Goal: Task Accomplishment & Management: Use online tool/utility

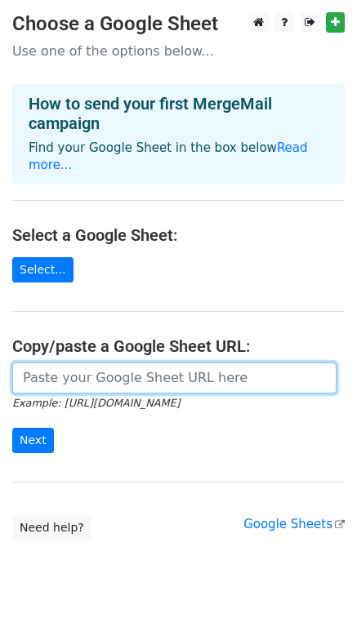
click at [87, 366] on input "url" at bounding box center [174, 377] width 324 height 31
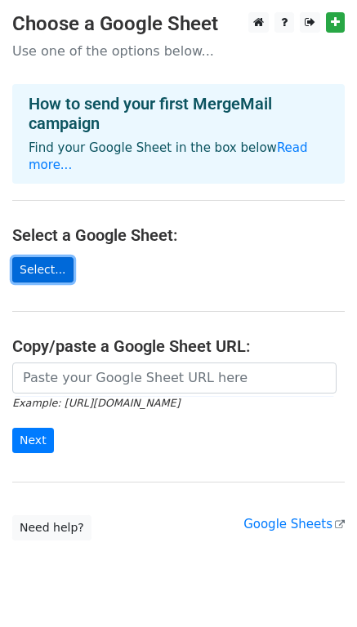
click at [34, 257] on link "Select..." at bounding box center [42, 269] width 61 height 25
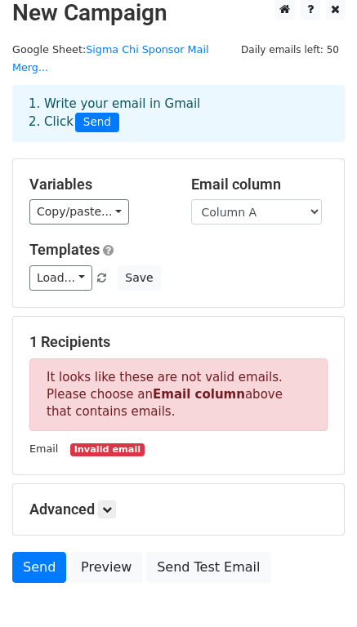
scroll to position [14, 0]
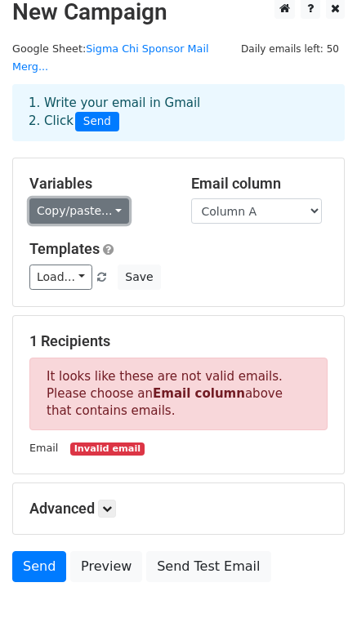
click at [84, 198] on link "Copy/paste..." at bounding box center [79, 210] width 100 height 25
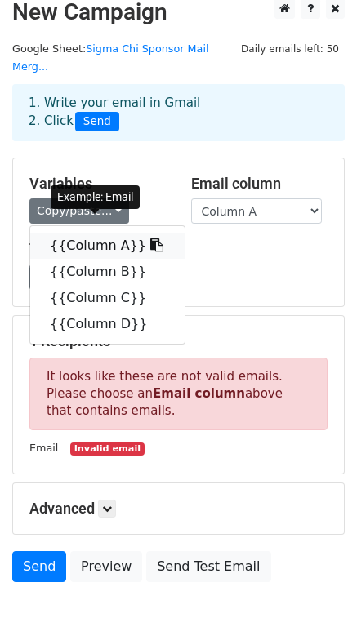
click at [84, 233] on link "{{Column A}}" at bounding box center [107, 246] width 154 height 26
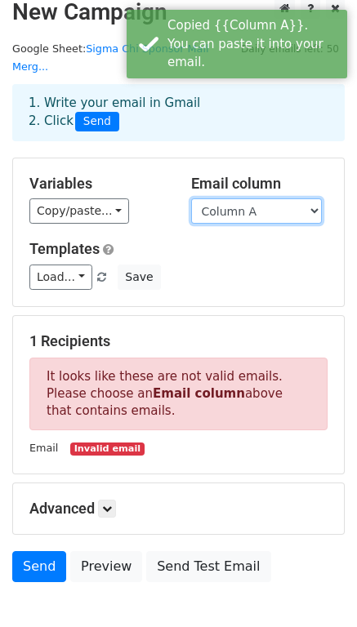
click at [228, 198] on select "Column A Column B Column C Column D" at bounding box center [256, 210] width 131 height 25
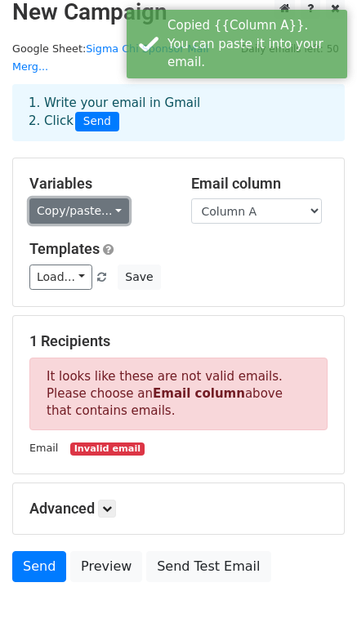
click at [88, 200] on link "Copy/paste..." at bounding box center [79, 210] width 100 height 25
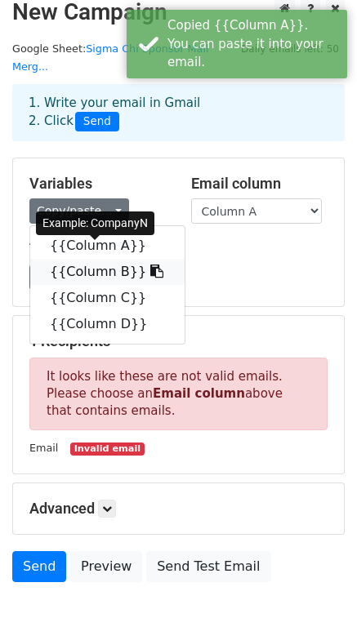
click at [96, 259] on link "{{Column B}}" at bounding box center [107, 272] width 154 height 26
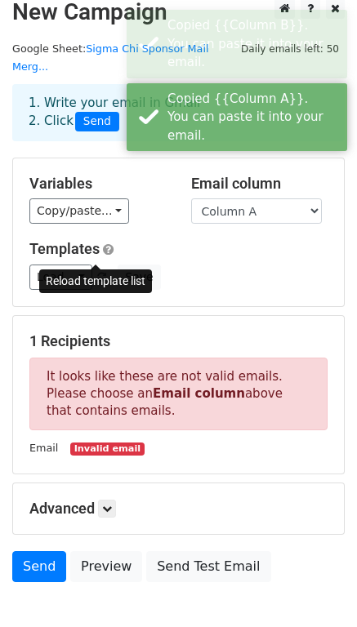
click at [97, 273] on span at bounding box center [101, 278] width 9 height 11
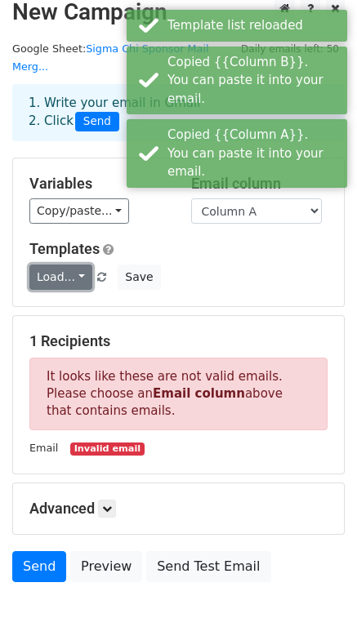
click at [60, 264] on link "Load..." at bounding box center [60, 276] width 63 height 25
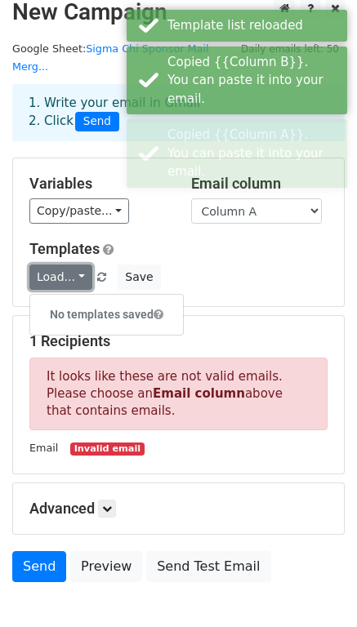
click at [60, 264] on link "Load..." at bounding box center [60, 276] width 63 height 25
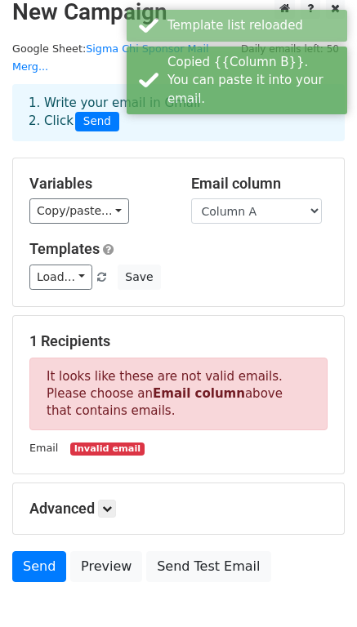
click at [321, 244] on div "Templates Load... No templates saved Save" at bounding box center [178, 265] width 322 height 50
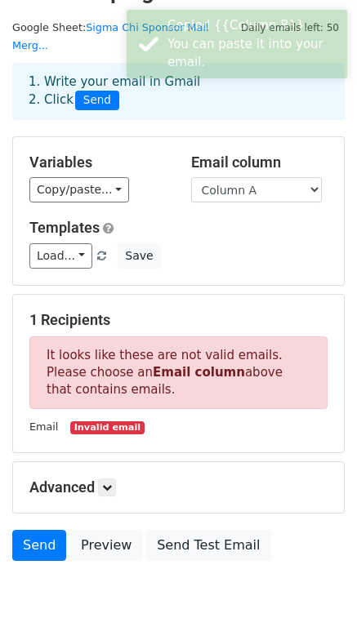
scroll to position [89, 0]
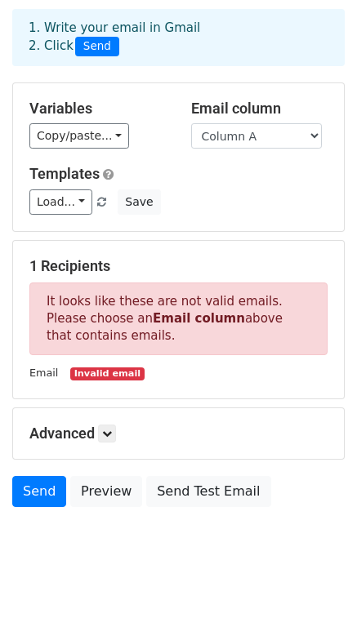
click at [203, 341] on div "1 Recipients It looks like these are not valid emails. Please choose an Email c…" at bounding box center [178, 319] width 298 height 125
click at [102, 367] on small "Invalid email" at bounding box center [106, 374] width 73 height 14
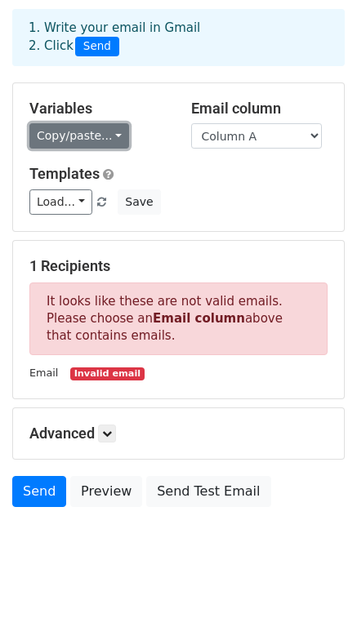
click at [80, 123] on link "Copy/paste..." at bounding box center [79, 135] width 100 height 25
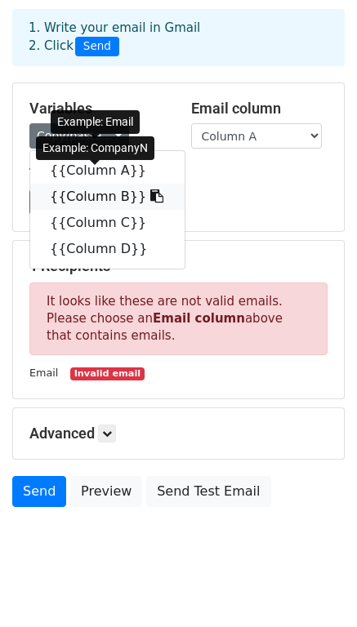
click at [85, 184] on link "{{Column B}}" at bounding box center [107, 197] width 154 height 26
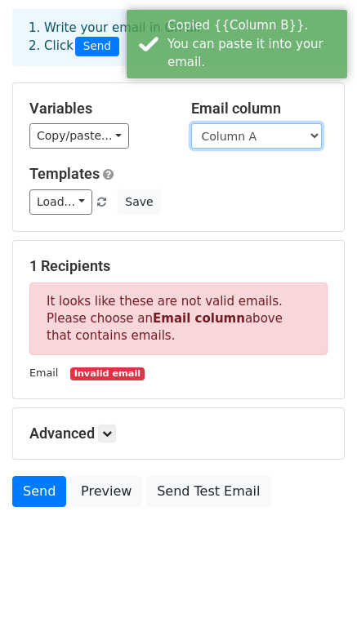
click at [238, 125] on select "Column A Column B Column C Column D" at bounding box center [256, 135] width 131 height 25
click at [191, 123] on select "Column A Column B Column C Column D" at bounding box center [256, 135] width 131 height 25
click at [242, 123] on select "Column A Column B Column C Column D" at bounding box center [256, 135] width 131 height 25
click at [191, 123] on select "Column A Column B Column C Column D" at bounding box center [256, 135] width 131 height 25
click at [238, 123] on select "Column A Column B Column C Column D" at bounding box center [256, 135] width 131 height 25
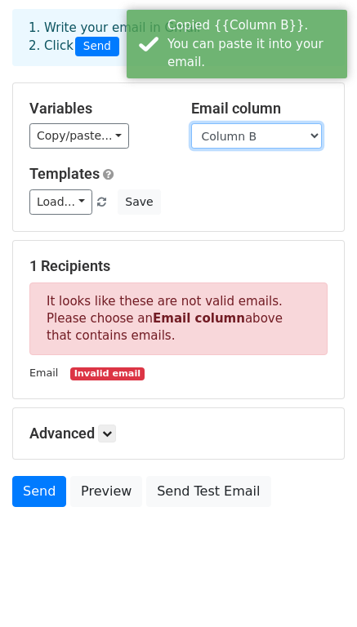
select select "Column A"
click at [191, 123] on select "Column A Column B Column C Column D" at bounding box center [256, 135] width 131 height 25
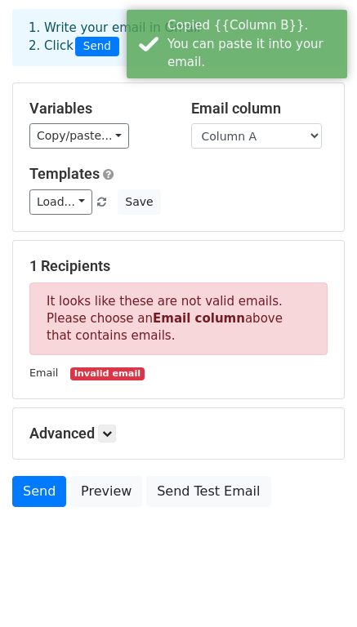
click at [210, 284] on p "It looks like these are not valid emails. Please choose an Email column above t…" at bounding box center [178, 318] width 298 height 73
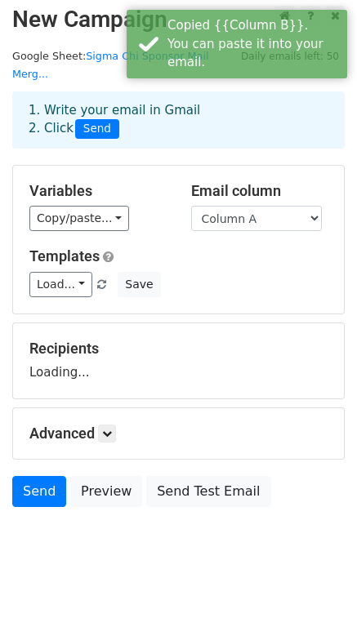
click at [88, 357] on div "Recipients Loading..." at bounding box center [178, 361] width 298 height 42
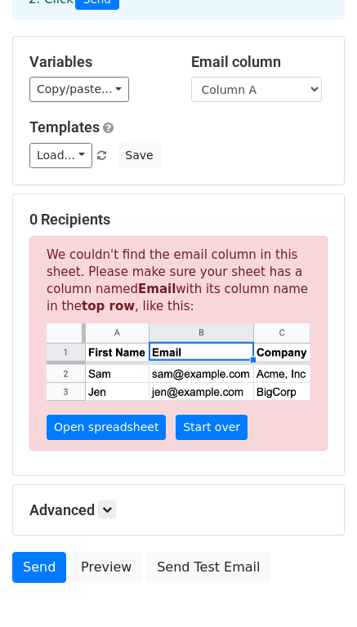
scroll to position [148, 0]
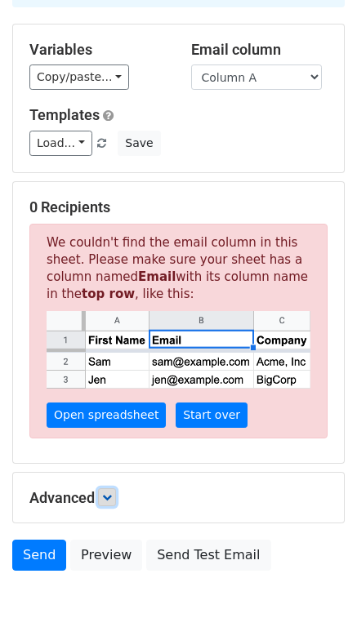
click at [112, 492] on icon at bounding box center [107, 497] width 10 height 10
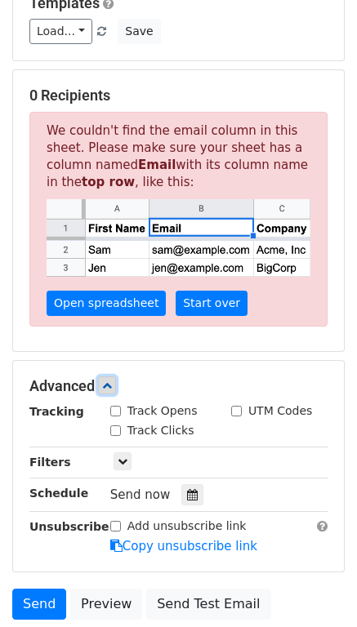
scroll to position [260, 0]
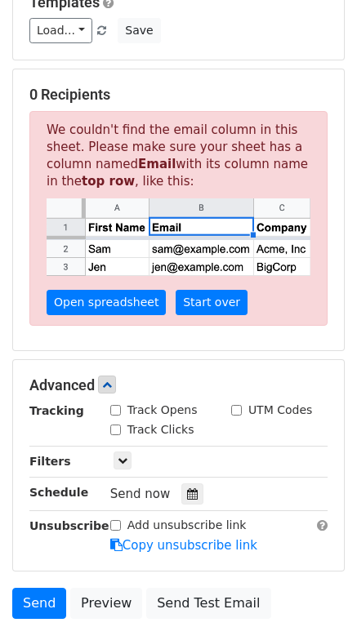
click at [112, 405] on input "Track Opens" at bounding box center [115, 410] width 11 height 11
checkbox input "true"
click at [116, 424] on input "Track Clicks" at bounding box center [115, 429] width 11 height 11
checkbox input "true"
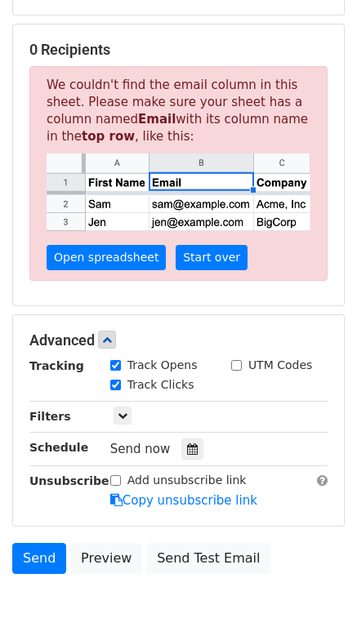
click at [115, 376] on div "Track Clicks" at bounding box center [152, 384] width 84 height 17
click at [118, 411] on icon at bounding box center [123, 416] width 10 height 10
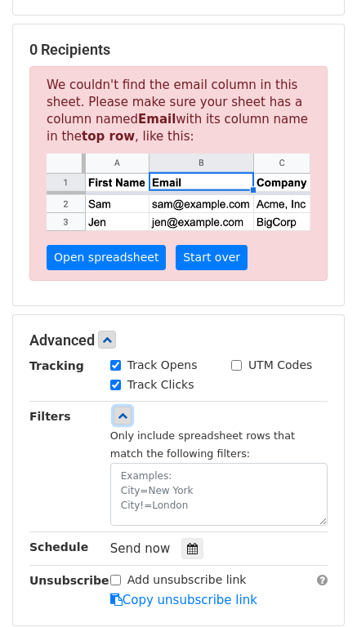
click at [127, 406] on link at bounding box center [122, 415] width 18 height 18
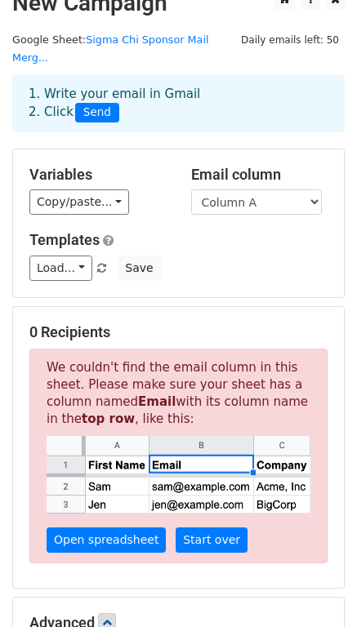
scroll to position [20, 0]
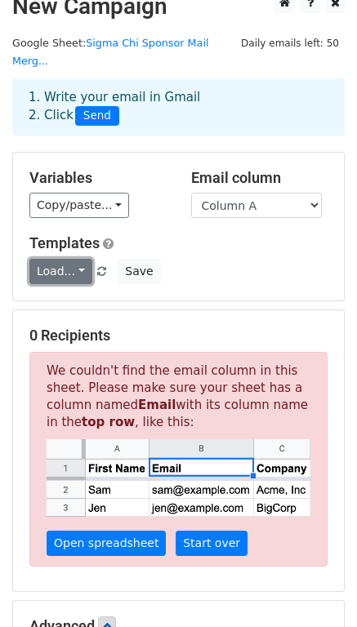
click at [74, 259] on link "Load..." at bounding box center [60, 271] width 63 height 25
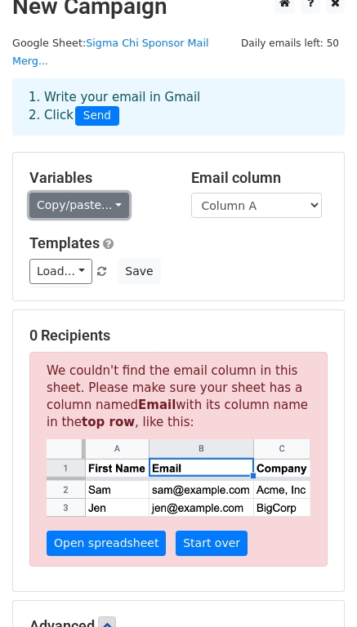
click at [92, 193] on link "Copy/paste..." at bounding box center [79, 205] width 100 height 25
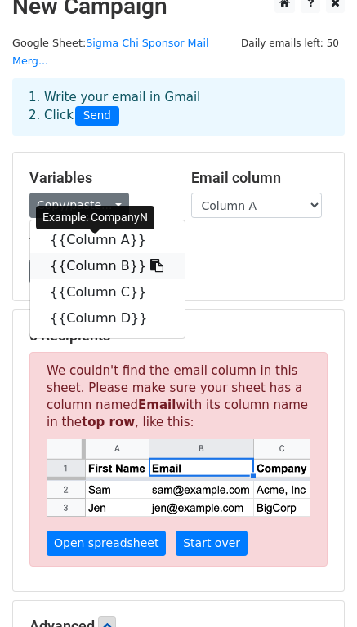
click at [150, 259] on icon at bounding box center [156, 265] width 13 height 13
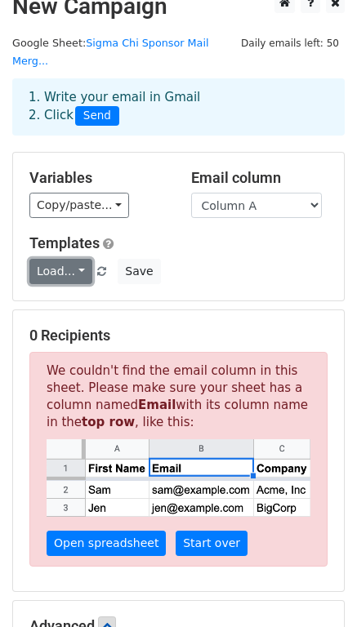
click at [66, 259] on link "Load..." at bounding box center [60, 271] width 63 height 25
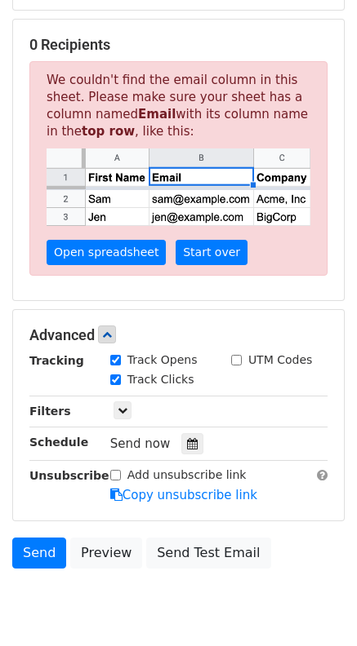
scroll to position [0, 0]
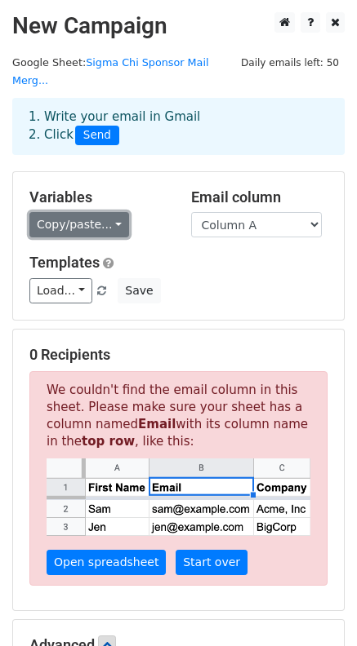
click at [80, 212] on link "Copy/paste..." at bounding box center [79, 224] width 100 height 25
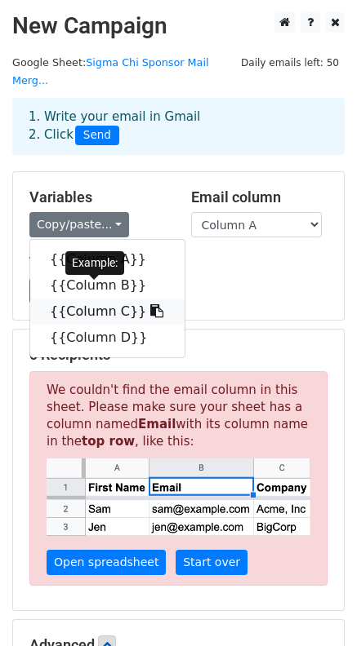
click at [99, 299] on link "{{Column C}}" at bounding box center [107, 312] width 154 height 26
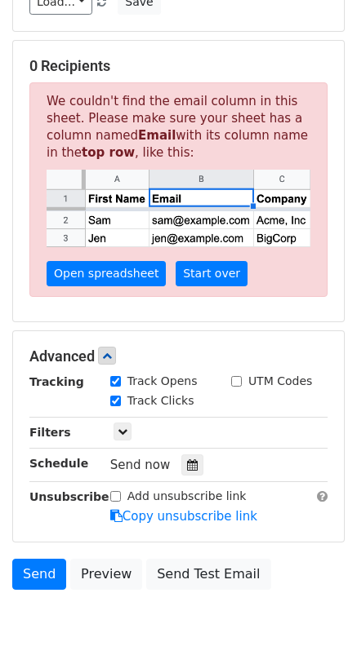
scroll to position [291, 0]
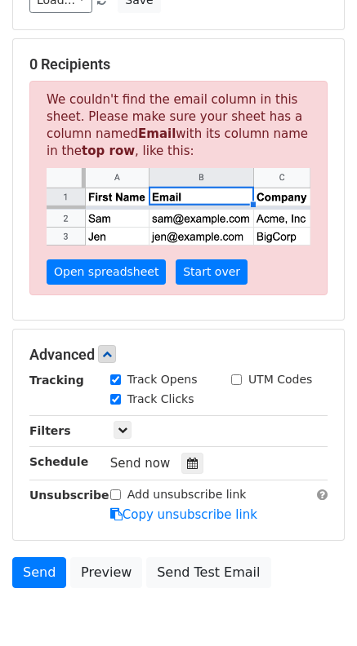
click at [174, 101] on p "We couldn't find the email column in this sheet. Please make sure your sheet ha…" at bounding box center [178, 188] width 298 height 214
click at [176, 81] on p "We couldn't find the email column in this sheet. Please make sure your sheet ha…" at bounding box center [178, 188] width 298 height 214
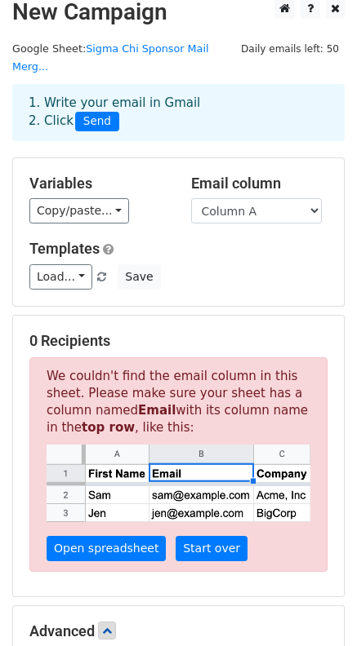
scroll to position [13, 0]
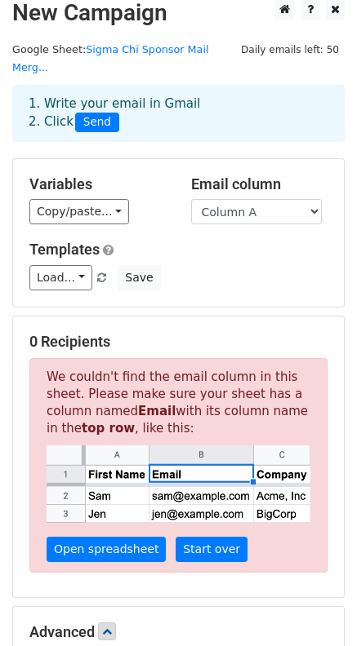
click at [121, 199] on div "Copy/paste... {{Column A}} {{Column B}} {{Column C}} {{Column D}}" at bounding box center [97, 211] width 137 height 25
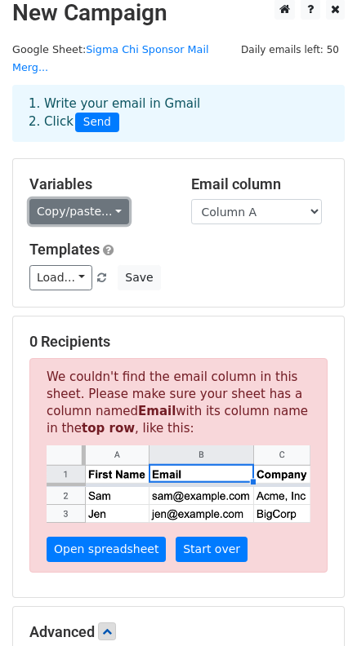
click at [112, 199] on link "Copy/paste..." at bounding box center [79, 211] width 100 height 25
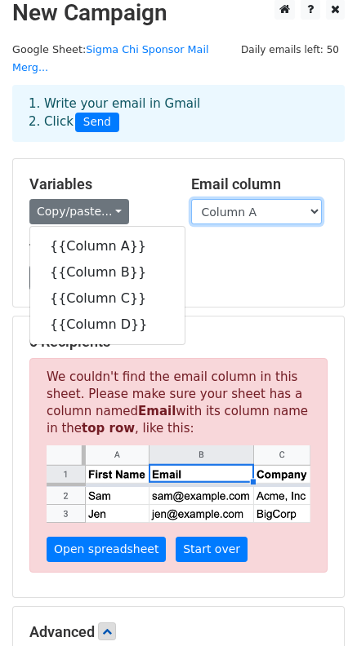
click at [243, 199] on select "Column A Column B Column C Column D" at bounding box center [256, 211] width 131 height 25
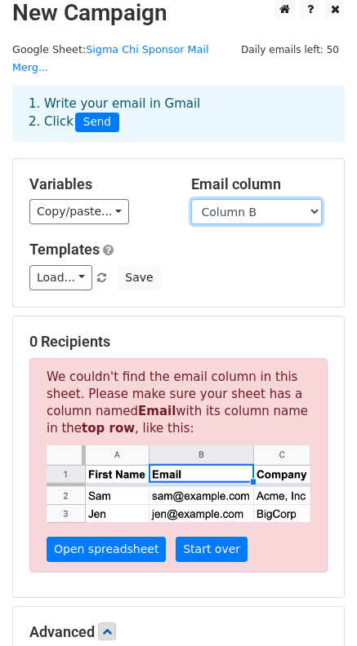
click at [191, 199] on select "Column A Column B Column C Column D" at bounding box center [256, 211] width 131 height 25
click at [243, 199] on select "Column A Column B Column C Column D" at bounding box center [256, 211] width 131 height 25
select select "Column A"
click at [191, 199] on select "Column A Column B Column C Column D" at bounding box center [256, 211] width 131 height 25
click at [199, 265] on div "Load... No templates saved Save" at bounding box center [178, 277] width 322 height 25
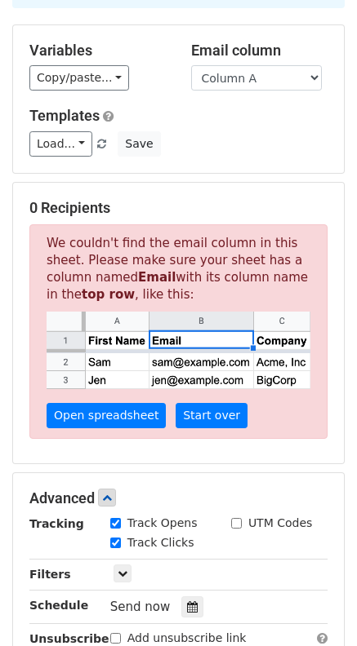
scroll to position [184, 0]
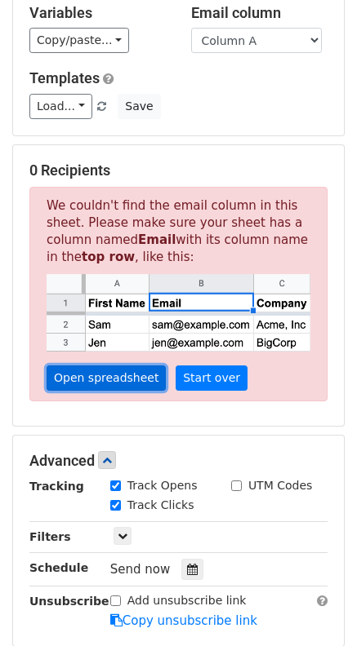
click at [120, 366] on link "Open spreadsheet" at bounding box center [106, 378] width 119 height 25
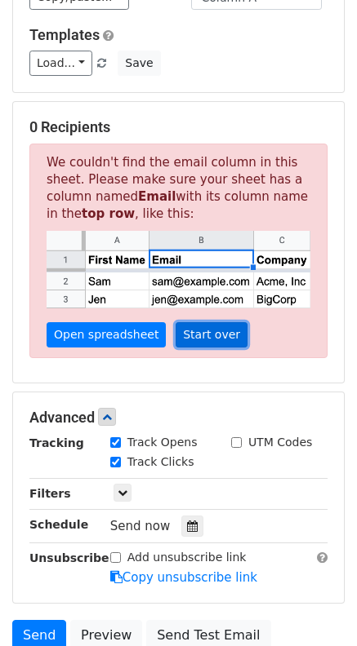
click at [202, 322] on link "Start over" at bounding box center [211, 334] width 72 height 25
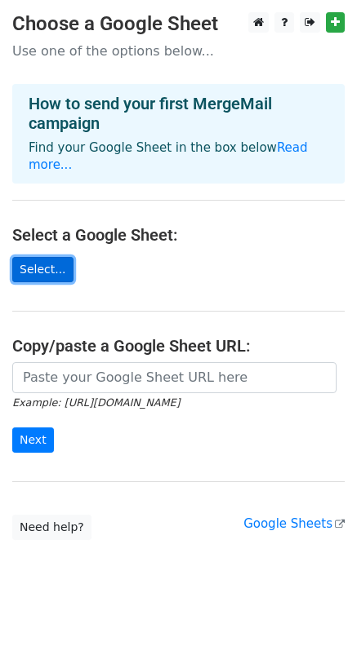
click at [34, 257] on link "Select..." at bounding box center [42, 269] width 61 height 25
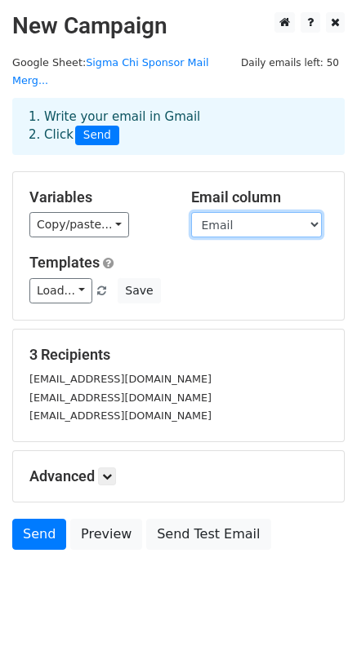
click at [242, 212] on select "Email CompanyN Product Name" at bounding box center [256, 224] width 131 height 25
click at [229, 212] on select "Email CompanyN Product Name" at bounding box center [256, 224] width 131 height 25
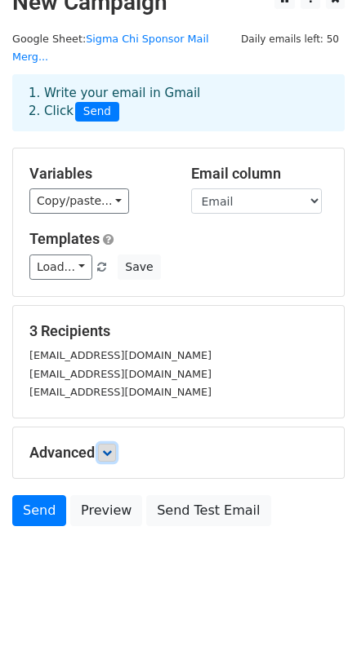
click at [109, 444] on link at bounding box center [107, 453] width 18 height 18
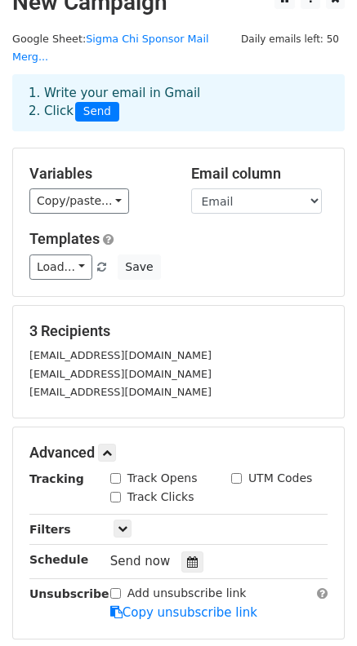
click at [114, 473] on input "Track Opens" at bounding box center [115, 478] width 11 height 11
checkbox input "true"
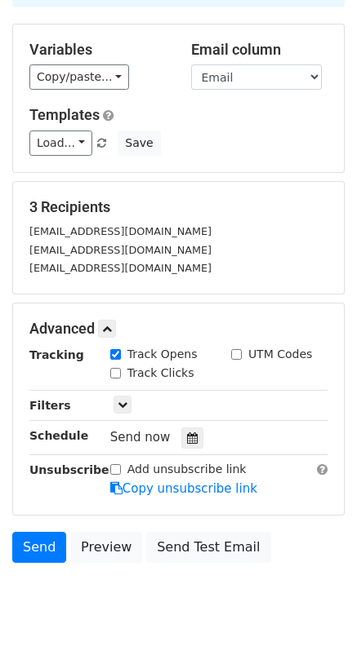
scroll to position [184, 0]
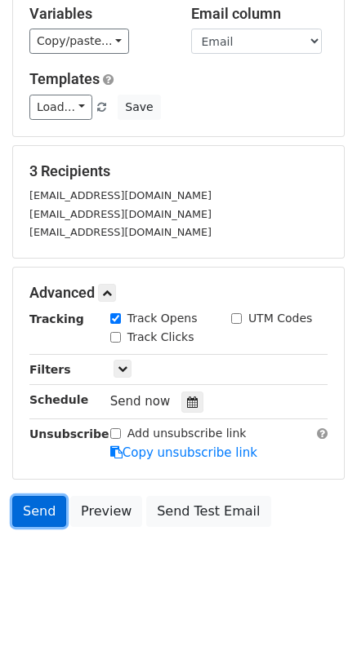
click at [47, 500] on link "Send" at bounding box center [39, 511] width 54 height 31
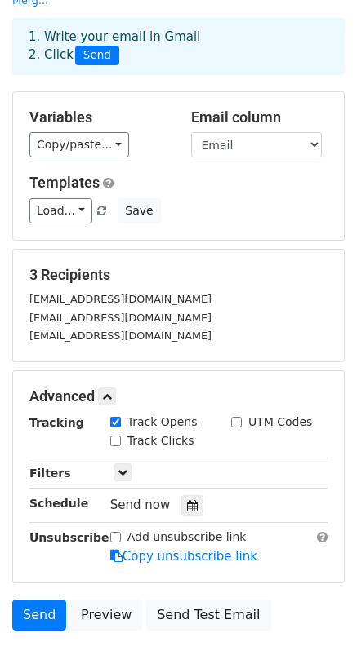
scroll to position [78, 0]
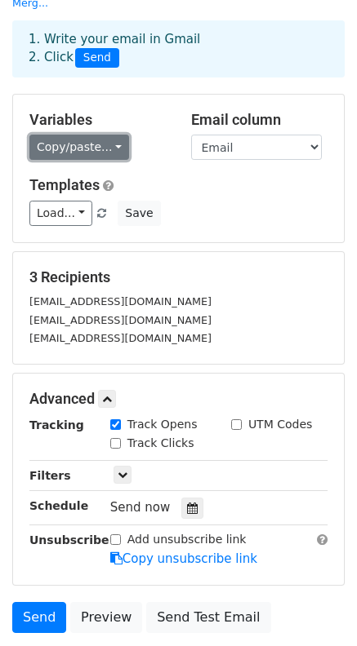
click at [87, 135] on link "Copy/paste..." at bounding box center [79, 147] width 100 height 25
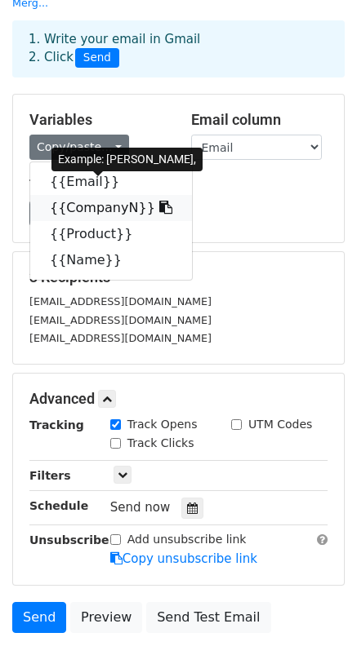
click at [76, 195] on link "{{CompanyN}}" at bounding box center [111, 208] width 162 height 26
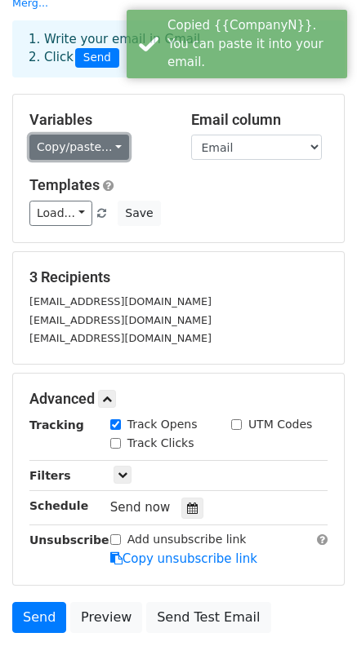
click at [96, 135] on link "Copy/paste..." at bounding box center [79, 147] width 100 height 25
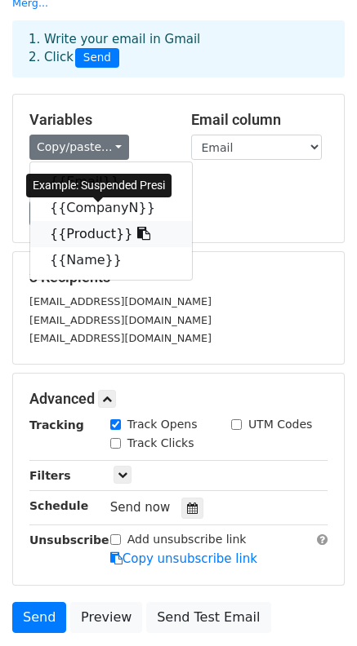
click at [89, 221] on link "{{Product}}" at bounding box center [111, 234] width 162 height 26
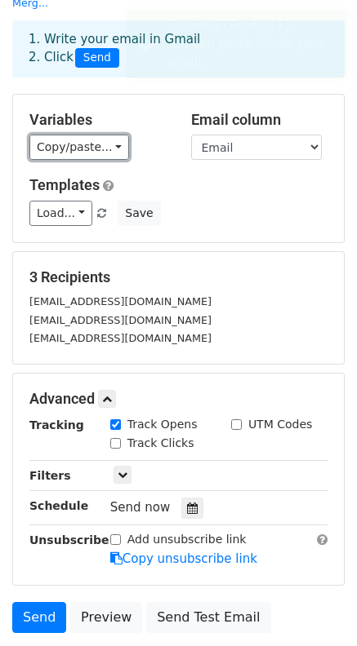
click at [109, 135] on link "Copy/paste..." at bounding box center [79, 147] width 100 height 25
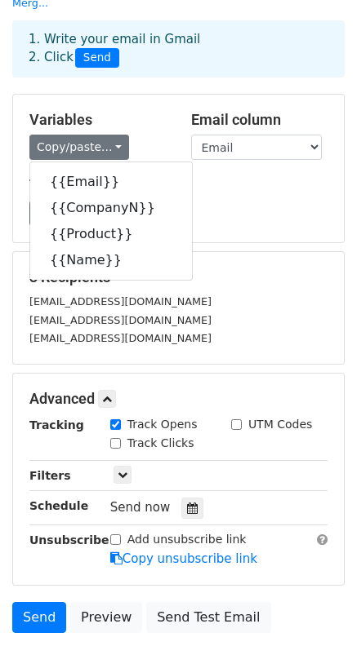
click at [216, 202] on div "Load... No templates saved Save" at bounding box center [178, 213] width 322 height 25
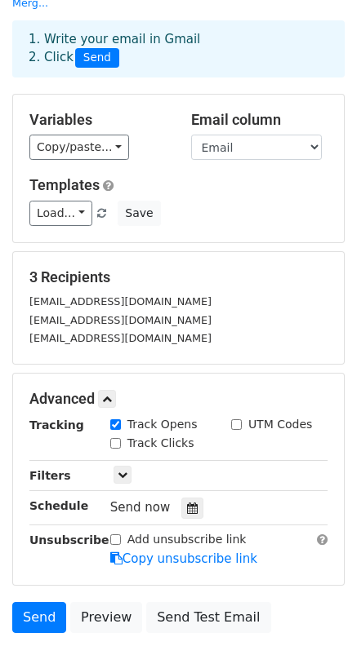
scroll to position [141, 0]
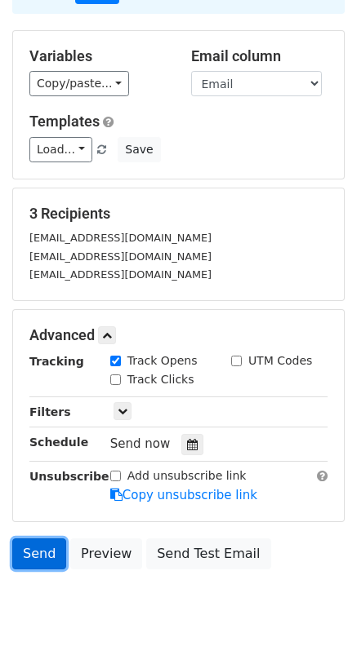
click at [41, 539] on link "Send" at bounding box center [39, 554] width 54 height 31
